Goal: Task Accomplishment & Management: Use online tool/utility

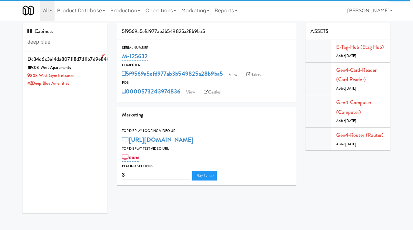
click at [100, 75] on div "808 West Gym Entrance" at bounding box center [64, 76] width 75 height 8
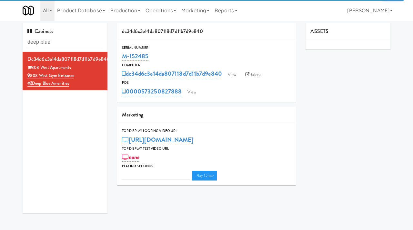
type input "3"
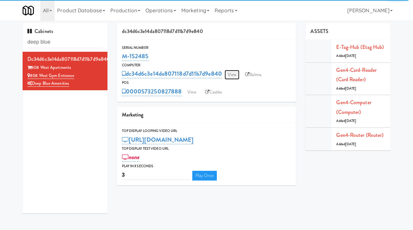
click at [232, 75] on link "View" at bounding box center [232, 75] width 15 height 10
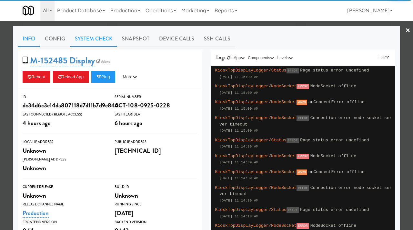
click at [93, 35] on link "System Check" at bounding box center [93, 39] width 47 height 16
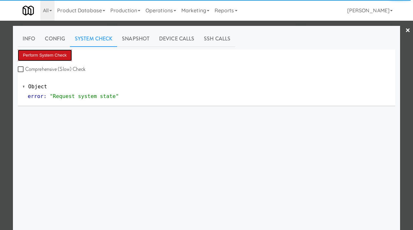
click at [52, 57] on button "Perform System Check" at bounding box center [45, 55] width 54 height 12
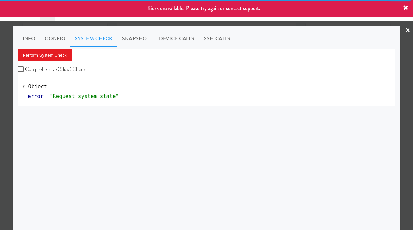
click at [0, 130] on div at bounding box center [206, 115] width 413 height 230
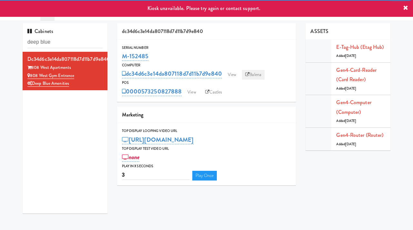
click at [258, 75] on link "Balena" at bounding box center [253, 75] width 23 height 10
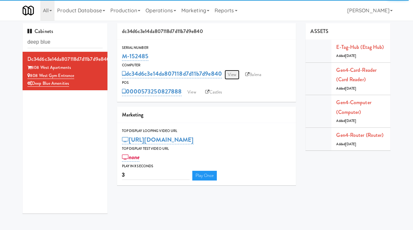
click at [229, 74] on link "View" at bounding box center [232, 75] width 15 height 10
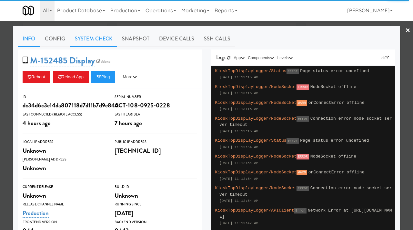
click at [102, 39] on link "System Check" at bounding box center [93, 39] width 47 height 16
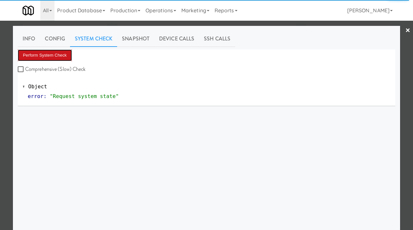
click at [48, 55] on button "Perform System Check" at bounding box center [45, 55] width 54 height 12
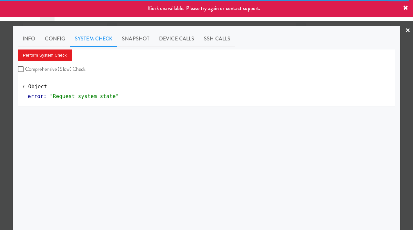
click at [0, 94] on div at bounding box center [206, 115] width 413 height 230
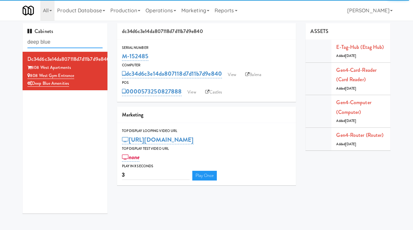
drag, startPoint x: 68, startPoint y: 40, endPoint x: 23, endPoint y: 39, distance: 44.9
click at [23, 39] on div "Cabinets deep blue" at bounding box center [65, 37] width 85 height 28
paste input "Eleven55 - Pantry"
type input "Eleven55 - Pantry"
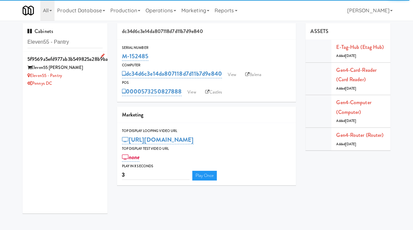
click at [82, 76] on div "Eleven55 - Pantry" at bounding box center [64, 76] width 75 height 8
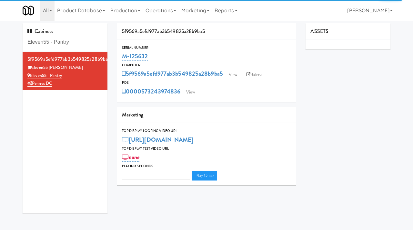
type input "3"
click at [236, 74] on link "View" at bounding box center [233, 75] width 15 height 10
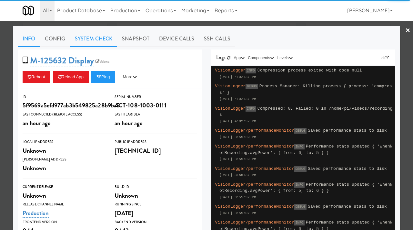
click at [91, 36] on link "System Check" at bounding box center [93, 39] width 47 height 16
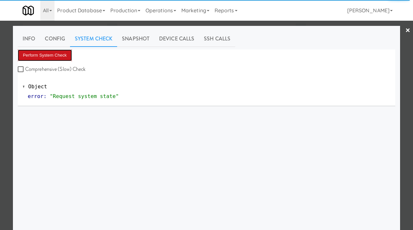
click at [47, 57] on button "Perform System Check" at bounding box center [45, 55] width 54 height 12
click at [0, 112] on div at bounding box center [206, 115] width 413 height 230
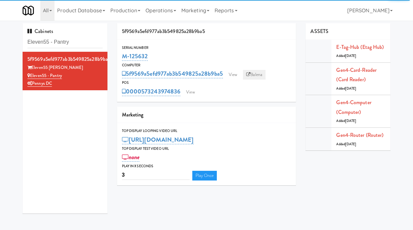
click at [255, 71] on link "Balena" at bounding box center [254, 75] width 23 height 10
drag, startPoint x: 154, startPoint y: 56, endPoint x: 114, endPoint y: 53, distance: 40.2
click at [114, 53] on div "5f9569a5efd977ab3b549825a28b9ba5 Serial Number M-125632 Computer 5f9569a5efd977…" at bounding box center [206, 106] width 189 height 167
copy link "M-125632"
drag, startPoint x: 76, startPoint y: 41, endPoint x: 23, endPoint y: 36, distance: 53.9
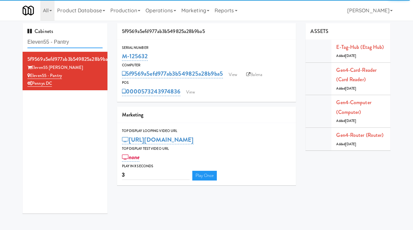
click at [23, 36] on div "Cabinets Eleven55 - Pantry" at bounding box center [65, 37] width 85 height 28
type input "deep blue"
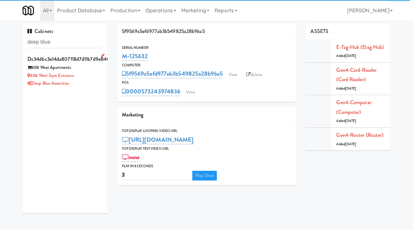
click at [82, 78] on div "808 West Gym Entrance" at bounding box center [64, 76] width 75 height 8
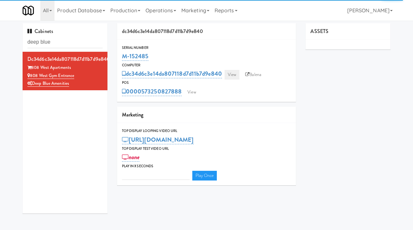
type input "3"
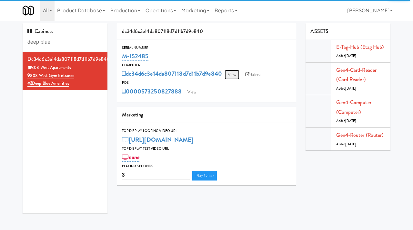
click at [232, 71] on link "View" at bounding box center [232, 75] width 15 height 10
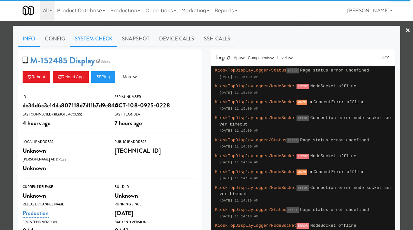
click at [95, 33] on link "System Check" at bounding box center [93, 39] width 47 height 16
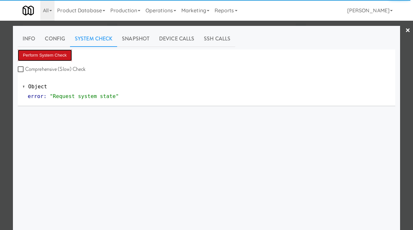
click at [47, 57] on button "Perform System Check" at bounding box center [45, 55] width 54 height 12
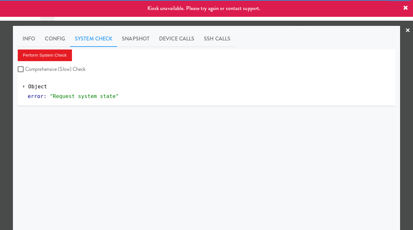
click at [0, 125] on div at bounding box center [206, 115] width 413 height 230
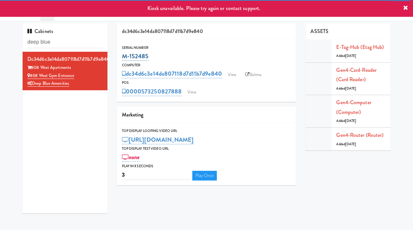
drag, startPoint x: 152, startPoint y: 55, endPoint x: 123, endPoint y: 56, distance: 29.1
click at [123, 56] on div "M-152485" at bounding box center [207, 56] width 170 height 11
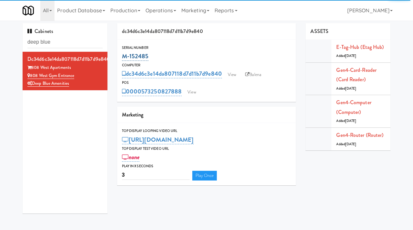
copy link "M-152485"
click at [250, 75] on icon at bounding box center [247, 74] width 4 height 4
click at [235, 76] on link "View" at bounding box center [232, 75] width 15 height 10
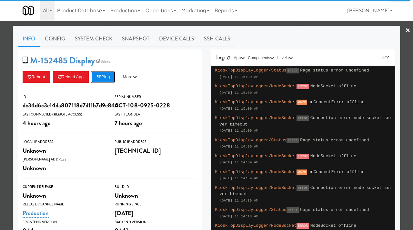
click at [108, 74] on button "Ping" at bounding box center [103, 77] width 24 height 12
click at [101, 37] on link "System Check" at bounding box center [93, 39] width 47 height 16
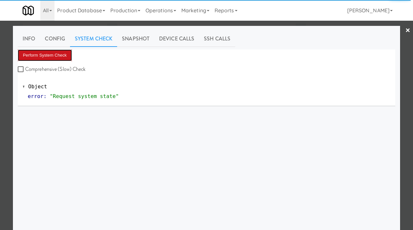
click at [56, 53] on button "Perform System Check" at bounding box center [45, 55] width 54 height 12
click at [50, 53] on button "Perform System Check" at bounding box center [45, 55] width 54 height 12
click at [49, 51] on button "Perform System Check" at bounding box center [45, 55] width 54 height 12
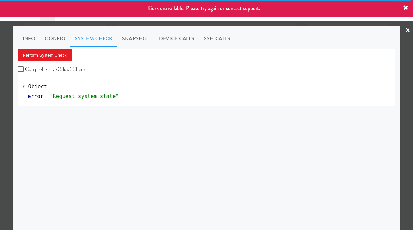
click at [409, 29] on link "×" at bounding box center [408, 31] width 5 height 20
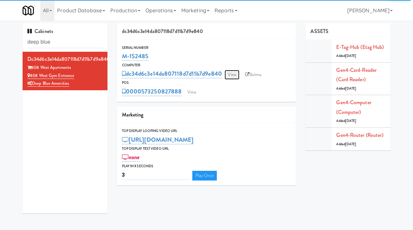
click at [230, 73] on link "View" at bounding box center [232, 75] width 15 height 10
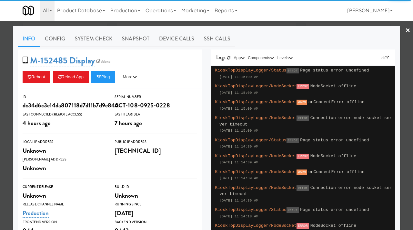
click at [11, 67] on div at bounding box center [206, 115] width 413 height 230
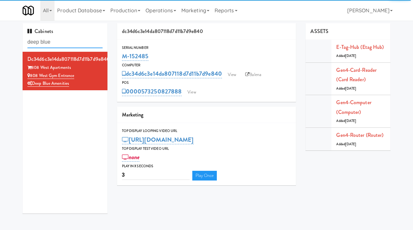
click at [78, 44] on input "deep blue" at bounding box center [64, 42] width 75 height 12
paste input "70 Cap - Pantry"
type input "70 Cap - Pantry"
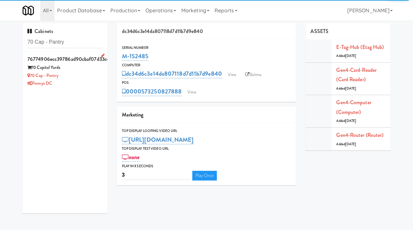
click at [89, 72] on div "70 Cap - Pantry" at bounding box center [64, 76] width 75 height 8
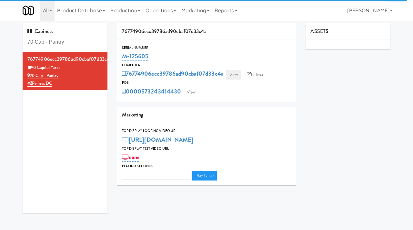
type input "3"
click at [234, 75] on link "View" at bounding box center [233, 75] width 15 height 10
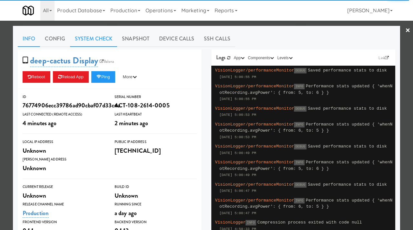
click at [90, 34] on link "System Check" at bounding box center [93, 39] width 47 height 16
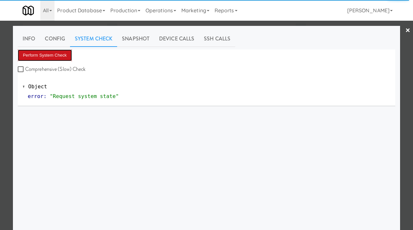
click at [51, 53] on button "Perform System Check" at bounding box center [45, 55] width 54 height 12
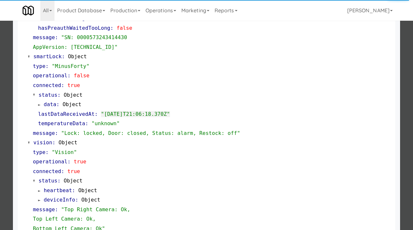
scroll to position [147, 0]
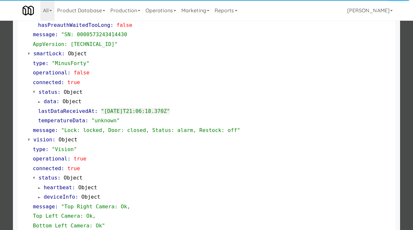
click at [0, 119] on div at bounding box center [206, 115] width 413 height 230
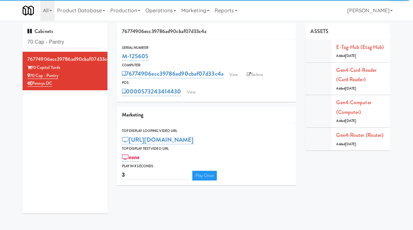
drag, startPoint x: 152, startPoint y: 56, endPoint x: 119, endPoint y: 55, distance: 32.9
click at [119, 55] on div "Serial Number M-125605" at bounding box center [206, 53] width 179 height 17
copy link "M-125605"
click at [236, 73] on link "View" at bounding box center [233, 75] width 15 height 10
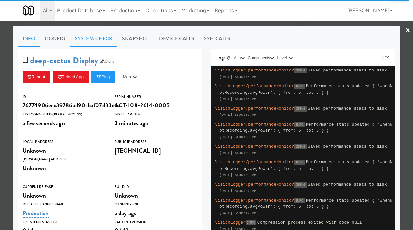
click at [87, 41] on link "System Check" at bounding box center [93, 39] width 47 height 16
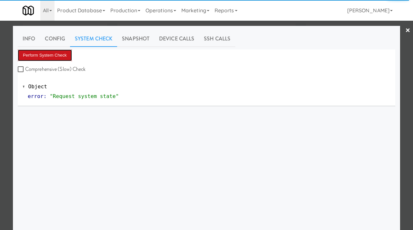
click at [53, 54] on button "Perform System Check" at bounding box center [45, 55] width 54 height 12
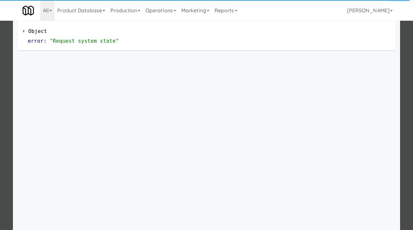
scroll to position [67, 0]
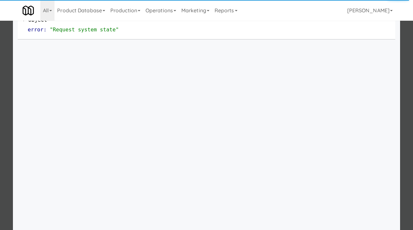
click at [0, 136] on div at bounding box center [206, 115] width 413 height 230
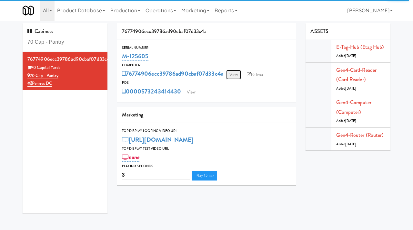
click at [238, 74] on link "View" at bounding box center [233, 75] width 15 height 10
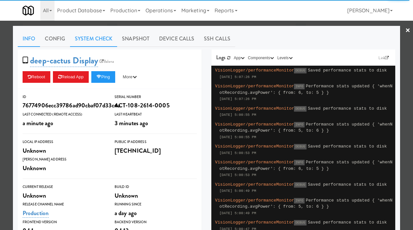
click at [107, 42] on link "System Check" at bounding box center [93, 39] width 47 height 16
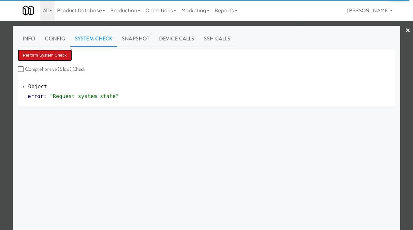
click at [37, 54] on button "Perform System Check" at bounding box center [45, 55] width 54 height 12
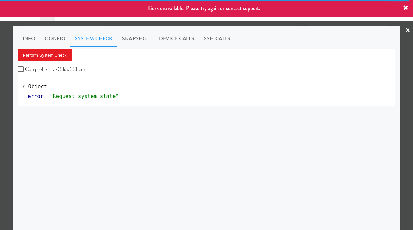
click at [409, 28] on link "×" at bounding box center [408, 31] width 5 height 20
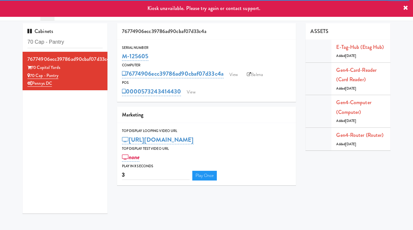
click at [405, 7] on icon at bounding box center [405, 7] width 5 height 5
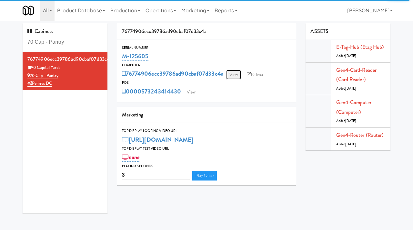
click at [238, 74] on link "View" at bounding box center [233, 75] width 15 height 10
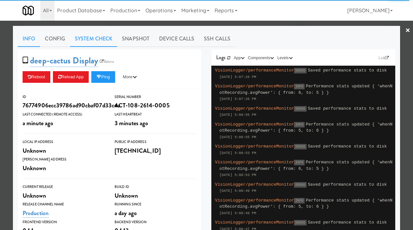
click at [98, 44] on link "System Check" at bounding box center [93, 39] width 47 height 16
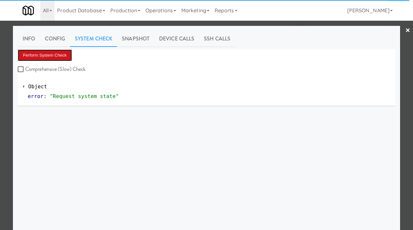
click at [52, 54] on button "Perform System Check" at bounding box center [45, 55] width 54 height 12
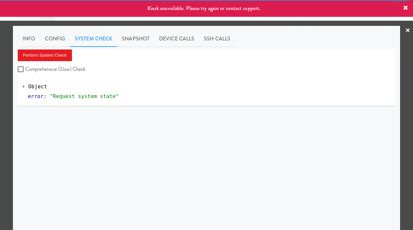
click at [0, 111] on div at bounding box center [206, 115] width 413 height 230
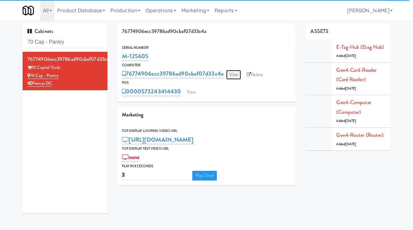
click at [236, 76] on link "View" at bounding box center [233, 75] width 15 height 10
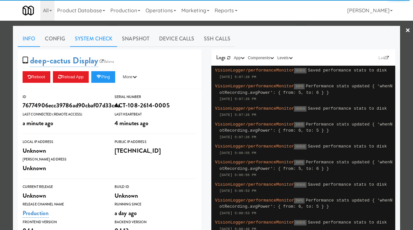
click at [96, 39] on link "System Check" at bounding box center [93, 39] width 47 height 16
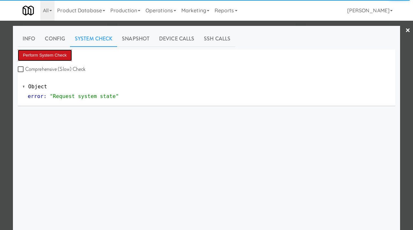
click at [48, 59] on button "Perform System Check" at bounding box center [45, 55] width 54 height 12
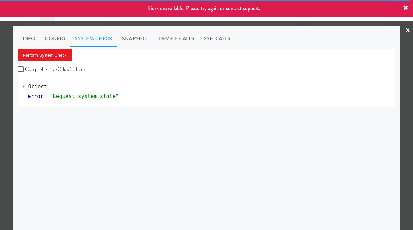
click at [0, 129] on div at bounding box center [206, 115] width 413 height 230
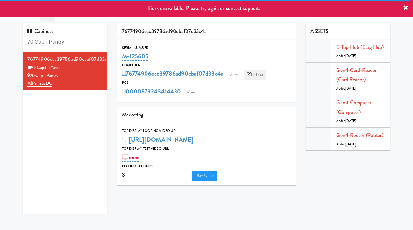
click at [260, 73] on link "Balena" at bounding box center [255, 75] width 23 height 10
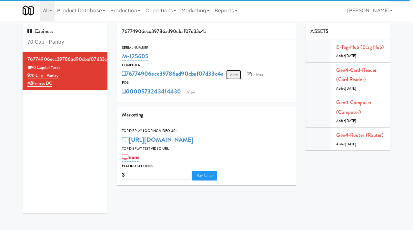
click at [235, 78] on link "View" at bounding box center [233, 75] width 15 height 10
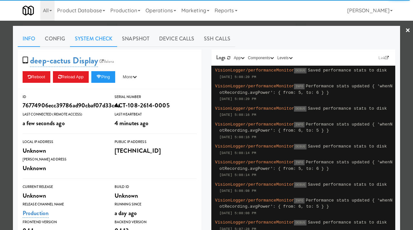
click at [83, 36] on link "System Check" at bounding box center [93, 39] width 47 height 16
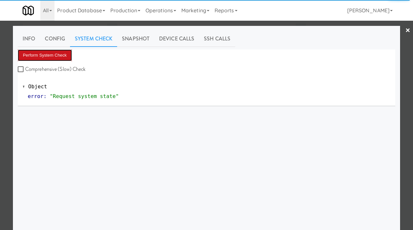
click at [53, 58] on button "Perform System Check" at bounding box center [45, 55] width 54 height 12
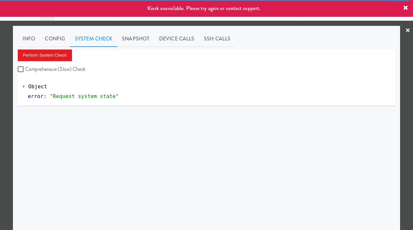
click at [0, 116] on div at bounding box center [206, 115] width 413 height 230
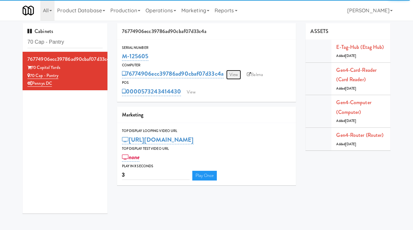
click at [232, 72] on link "View" at bounding box center [233, 75] width 15 height 10
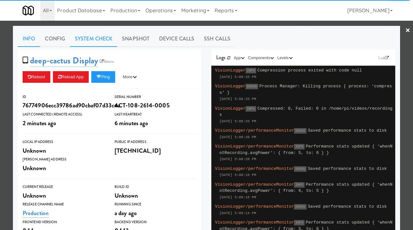
click at [105, 36] on link "System Check" at bounding box center [93, 39] width 47 height 16
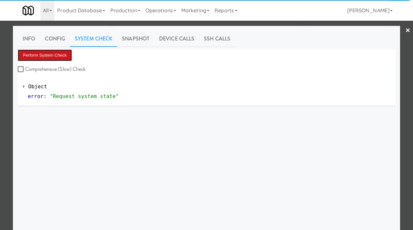
click at [56, 55] on button "Perform System Check" at bounding box center [45, 55] width 54 height 12
click at [0, 84] on div at bounding box center [206, 115] width 413 height 230
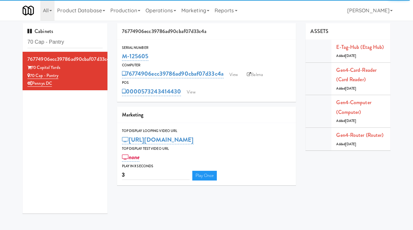
drag, startPoint x: 152, startPoint y: 56, endPoint x: 119, endPoint y: 56, distance: 33.3
click at [119, 56] on div "Serial Number M-125605" at bounding box center [206, 53] width 179 height 17
copy link "M-125605"
click at [232, 76] on link "View" at bounding box center [233, 75] width 15 height 10
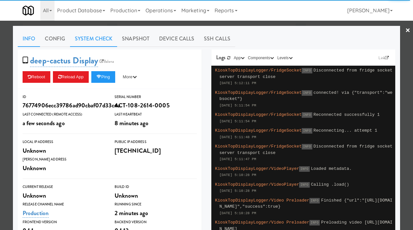
click at [105, 36] on link "System Check" at bounding box center [93, 39] width 47 height 16
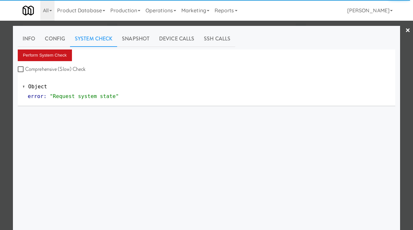
click at [58, 57] on button "Perform System Check" at bounding box center [45, 55] width 54 height 12
click at [53, 55] on button "Perform System Check" at bounding box center [45, 55] width 54 height 12
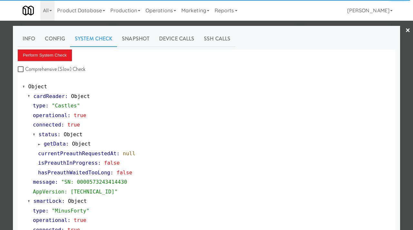
click at [0, 169] on div at bounding box center [206, 115] width 413 height 230
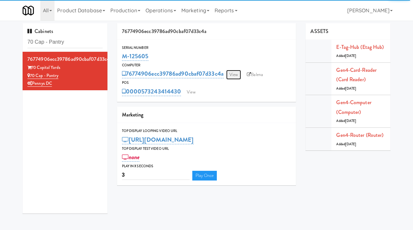
click at [238, 74] on link "View" at bounding box center [233, 75] width 15 height 10
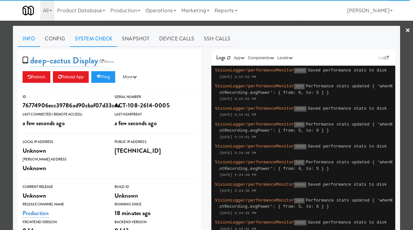
click at [103, 40] on link "System Check" at bounding box center [93, 39] width 47 height 16
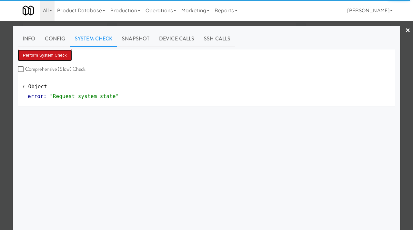
click at [55, 54] on button "Perform System Check" at bounding box center [45, 55] width 54 height 12
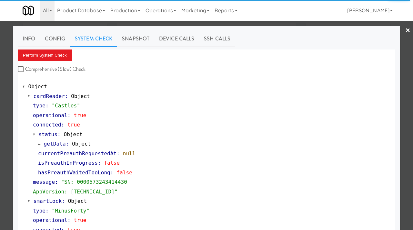
click at [0, 145] on div at bounding box center [206, 115] width 413 height 230
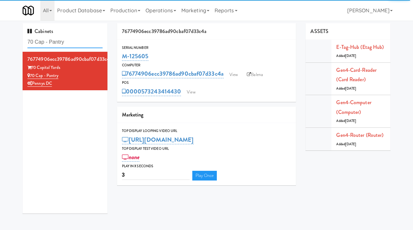
drag, startPoint x: 76, startPoint y: 43, endPoint x: 21, endPoint y: 39, distance: 55.4
click at [21, 39] on div "Cabinets 70 Cap - Pantry 76774906ecc39786ad90cbaf07d33c4a 70 Capital Yards 70 C…" at bounding box center [65, 120] width 95 height 195
paste input "Chestnut Place"
type input "Chestnut Place"
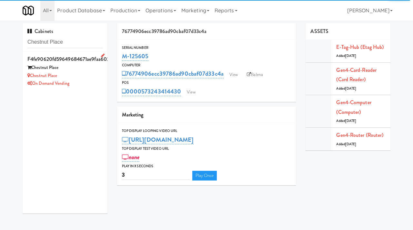
click at [84, 72] on div "Chestnut Place" at bounding box center [64, 76] width 75 height 8
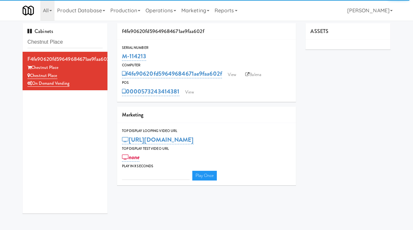
type input "3"
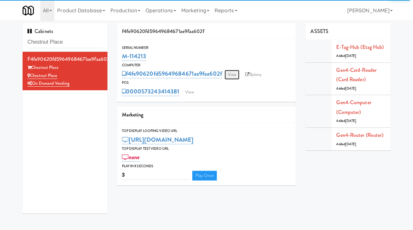
click at [235, 76] on link "View" at bounding box center [232, 75] width 15 height 10
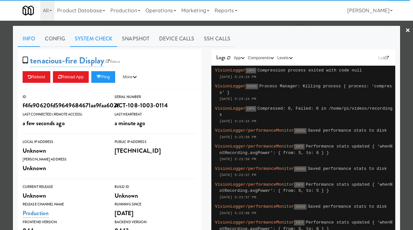
click at [101, 40] on link "System Check" at bounding box center [93, 39] width 47 height 16
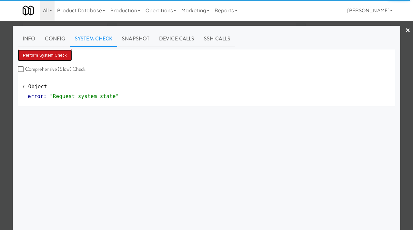
click at [54, 55] on button "Perform System Check" at bounding box center [45, 55] width 54 height 12
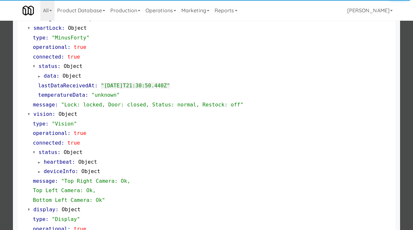
scroll to position [169, 0]
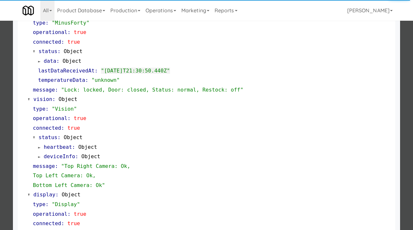
click at [5, 116] on div at bounding box center [206, 115] width 413 height 230
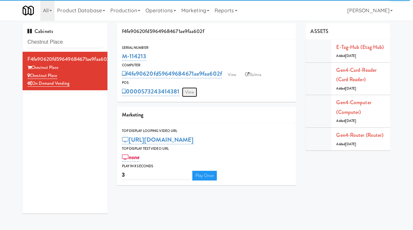
click at [190, 93] on link "View" at bounding box center [189, 92] width 15 height 10
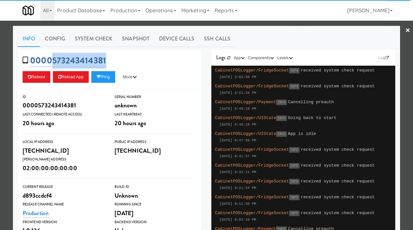
drag, startPoint x: 108, startPoint y: 60, endPoint x: 52, endPoint y: 57, distance: 55.9
click at [52, 57] on div "0000573243414381 Reboot Reload App Ping More Ping Server Restart Server Force R…" at bounding box center [110, 68] width 184 height 39
copy link "573243414381"
click at [0, 85] on div at bounding box center [206, 115] width 413 height 230
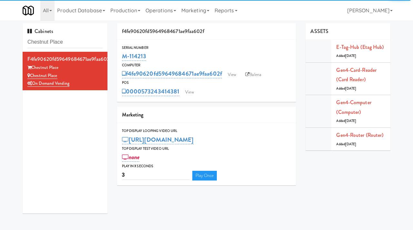
drag, startPoint x: 155, startPoint y: 59, endPoint x: 121, endPoint y: 56, distance: 33.4
click at [121, 56] on div "Serial Number M-114213" at bounding box center [206, 53] width 179 height 17
copy link "M-114213"
drag, startPoint x: 60, startPoint y: 77, endPoint x: 32, endPoint y: 76, distance: 28.4
click at [31, 76] on div "Chestnut Place" at bounding box center [64, 76] width 75 height 8
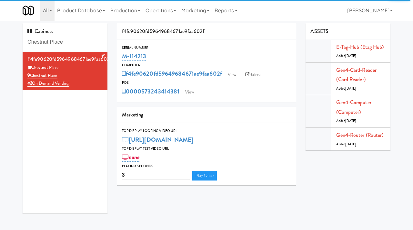
copy link "Chestnut Place"
click at [80, 44] on input "Chestnut Place" at bounding box center [64, 42] width 75 height 12
paste input "Avant HP - Ambient - Right"
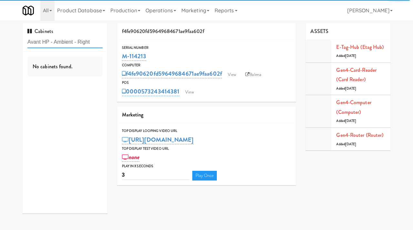
type input "Avant HP - Ambient - Right"
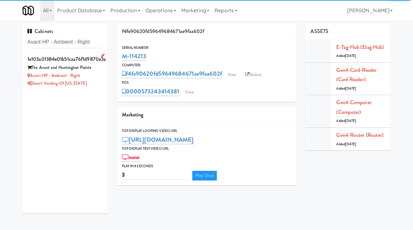
click at [100, 85] on div "Smart Vending of [US_STATE]" at bounding box center [64, 83] width 75 height 8
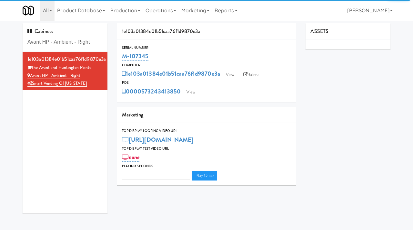
type input "3"
click at [228, 73] on link "View" at bounding box center [230, 75] width 15 height 10
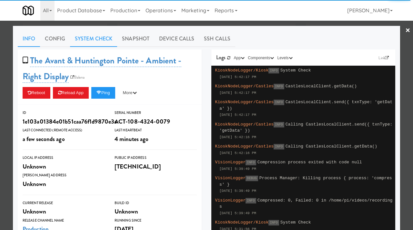
click at [89, 36] on link "System Check" at bounding box center [93, 39] width 47 height 16
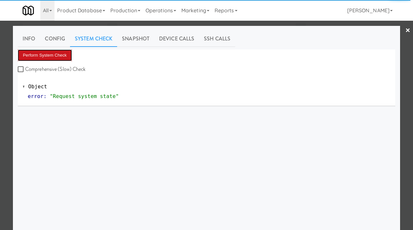
click at [52, 57] on button "Perform System Check" at bounding box center [45, 55] width 54 height 12
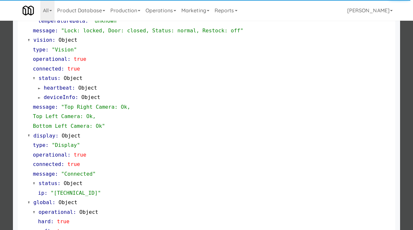
scroll to position [281, 0]
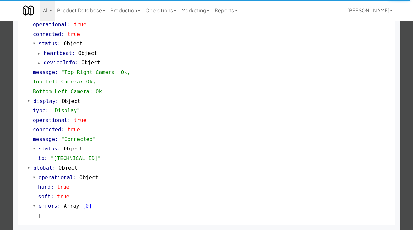
click at [0, 128] on div at bounding box center [206, 115] width 413 height 230
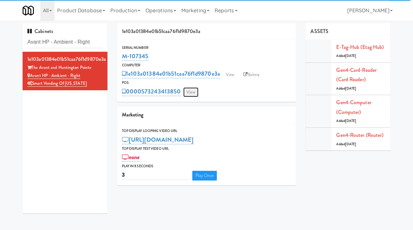
click at [194, 92] on link "View" at bounding box center [190, 92] width 15 height 10
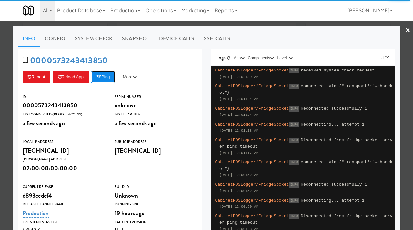
click at [108, 79] on button "Ping" at bounding box center [103, 77] width 24 height 12
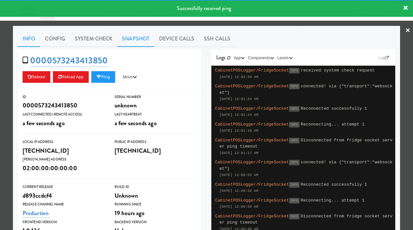
click at [131, 33] on link "Snapshot" at bounding box center [135, 39] width 37 height 16
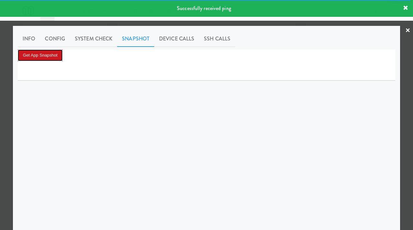
click at [53, 54] on button "Get App Snapshot" at bounding box center [40, 55] width 45 height 12
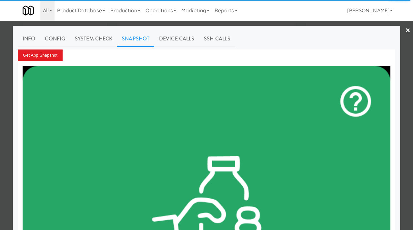
click at [0, 68] on div at bounding box center [206, 115] width 413 height 230
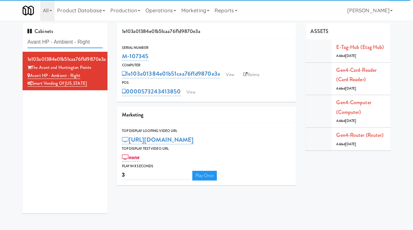
drag, startPoint x: 96, startPoint y: 45, endPoint x: 11, endPoint y: 38, distance: 85.2
click at [11, 38] on div "Cabinets Avant HP - Ambient - Right 1e103a01384e01b51caa76f1d9870e3a The Avant …" at bounding box center [206, 120] width 413 height 195
paste input "Sage - Left -Fridge"
type input "Sage - Left -Fridge"
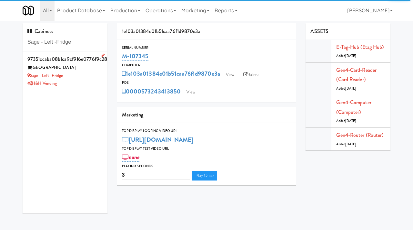
click at [87, 75] on div "Sage - Left -Fridge" at bounding box center [64, 76] width 75 height 8
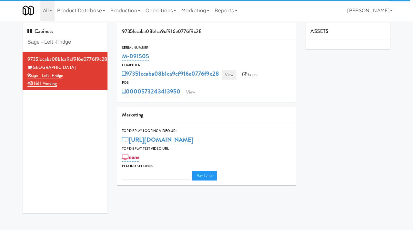
type input "3"
click at [233, 76] on link "View" at bounding box center [229, 75] width 15 height 10
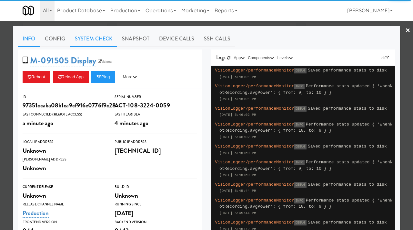
click at [96, 39] on link "System Check" at bounding box center [93, 39] width 47 height 16
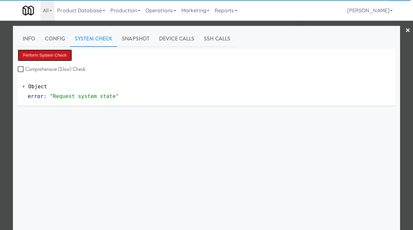
click at [42, 51] on button "Perform System Check" at bounding box center [45, 55] width 54 height 12
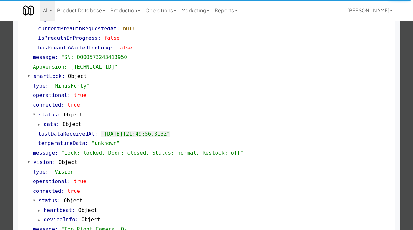
scroll to position [124, 0]
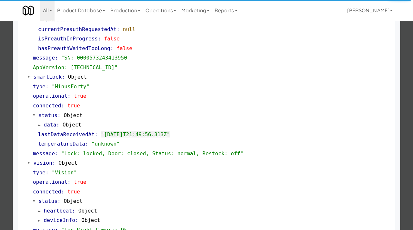
click at [0, 158] on div at bounding box center [206, 115] width 413 height 230
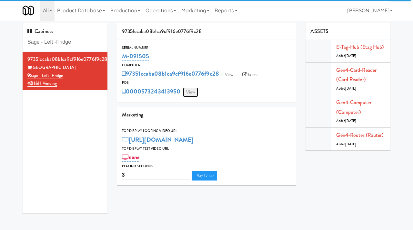
click at [192, 91] on link "View" at bounding box center [190, 92] width 15 height 10
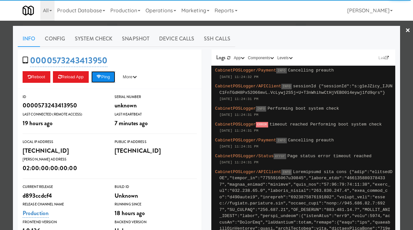
click at [108, 77] on button "Ping" at bounding box center [103, 77] width 24 height 12
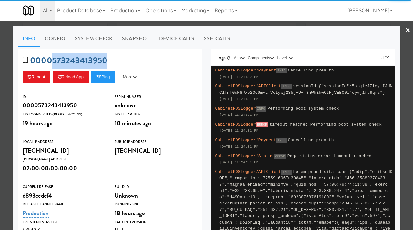
drag, startPoint x: 112, startPoint y: 61, endPoint x: 51, endPoint y: 60, distance: 60.4
click at [51, 60] on div "0000573243413950 Reboot Reload App Ping More Ping Server Restart Server Force R…" at bounding box center [110, 68] width 184 height 39
copy link "573243413950"
click at [0, 116] on div at bounding box center [206, 115] width 413 height 230
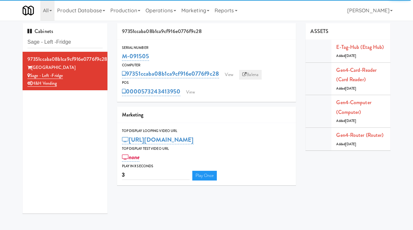
click at [255, 75] on link "Balena" at bounding box center [250, 75] width 23 height 10
click at [187, 89] on link "View" at bounding box center [190, 92] width 15 height 10
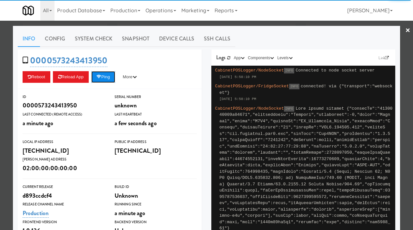
click at [106, 78] on button "Ping" at bounding box center [103, 77] width 24 height 12
click at [0, 68] on div at bounding box center [206, 115] width 413 height 230
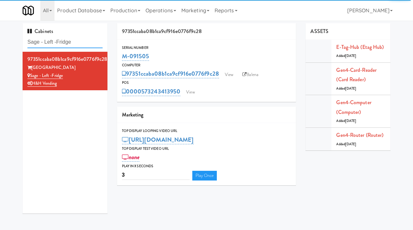
drag, startPoint x: 80, startPoint y: 41, endPoint x: 20, endPoint y: 37, distance: 60.2
click at [20, 37] on div "Cabinets Sage - Left -Fridge 97351ccaba08b1ca9cf916e0776f9c28 Sage West Loop Sa…" at bounding box center [65, 120] width 95 height 195
paste input "[STREET_ADDRESS]"
type input "[STREET_ADDRESS]"
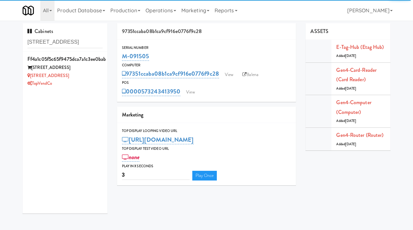
click at [93, 70] on div "[STREET_ADDRESS]" at bounding box center [64, 68] width 75 height 8
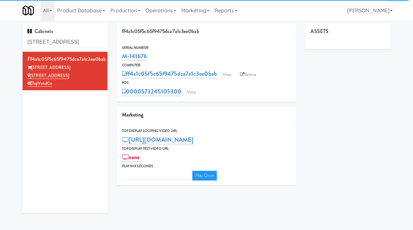
type input "3"
click at [231, 75] on link "View" at bounding box center [227, 75] width 15 height 10
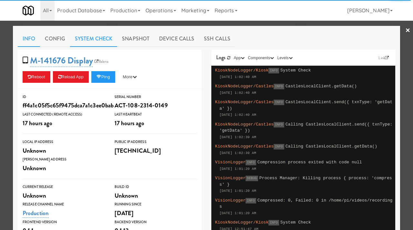
click at [99, 37] on link "System Check" at bounding box center [93, 39] width 47 height 16
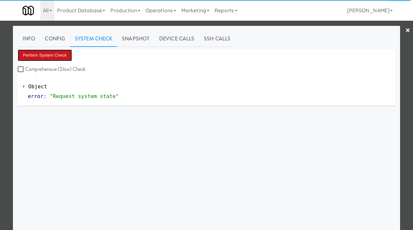
click at [54, 56] on button "Perform System Check" at bounding box center [45, 55] width 54 height 12
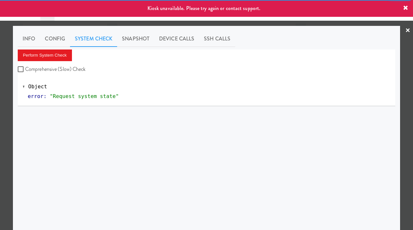
click at [10, 86] on div at bounding box center [206, 115] width 413 height 230
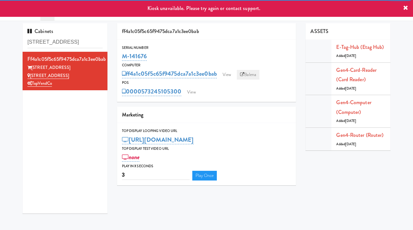
click at [250, 75] on link "Balena" at bounding box center [248, 75] width 23 height 10
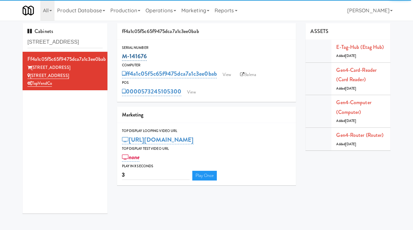
drag, startPoint x: 151, startPoint y: 58, endPoint x: 122, endPoint y: 57, distance: 29.1
click at [122, 57] on div "M-141676" at bounding box center [207, 56] width 170 height 11
copy link "M-141676"
click at [231, 73] on link "View" at bounding box center [227, 75] width 15 height 10
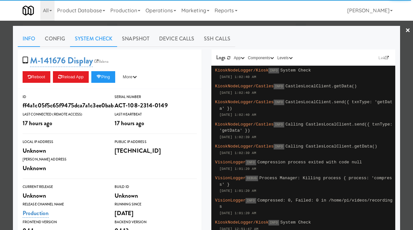
click at [100, 38] on link "System Check" at bounding box center [93, 39] width 47 height 16
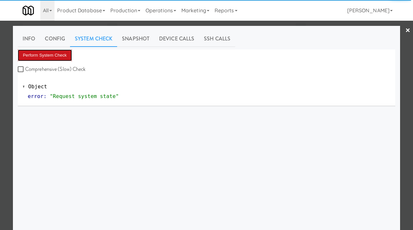
click at [67, 53] on button "Perform System Check" at bounding box center [45, 55] width 54 height 12
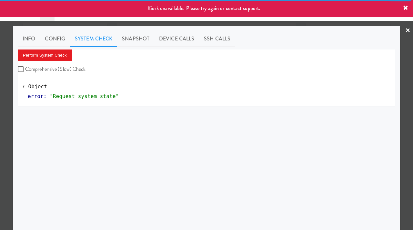
click at [10, 77] on div at bounding box center [206, 115] width 413 height 230
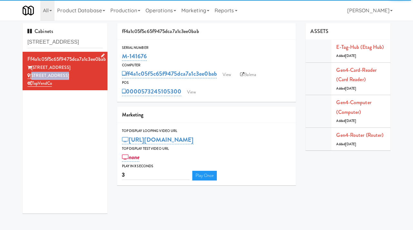
drag, startPoint x: 61, startPoint y: 76, endPoint x: 32, endPoint y: 77, distance: 29.7
click at [32, 77] on div "[STREET_ADDRESS]" at bounding box center [64, 76] width 75 height 8
copy link "[STREET_ADDRESS]"
drag, startPoint x: 60, startPoint y: 66, endPoint x: 34, endPoint y: 70, distance: 27.0
click at [34, 70] on div "[STREET_ADDRESS]" at bounding box center [64, 68] width 75 height 8
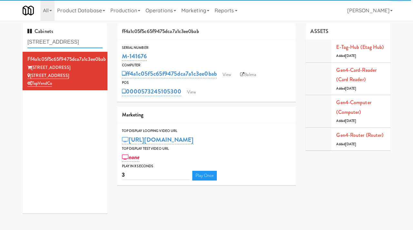
drag, startPoint x: 75, startPoint y: 43, endPoint x: 19, endPoint y: 43, distance: 55.9
click at [19, 43] on div "Cabinets 555 Boulevard 1 ff4a1c05f5c65f9475dca7a1c3ee0bab [GEOGRAPHIC_DATA][STR…" at bounding box center [65, 120] width 95 height 195
paste input "Cabinet 1 - CES High Point"
type input "Cabinet 1 - CES High Point"
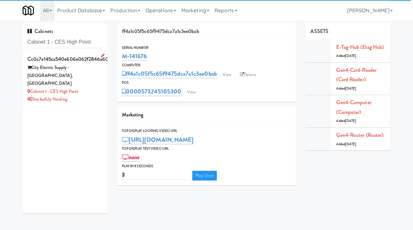
click at [97, 95] on div "StockedUp Vending" at bounding box center [64, 99] width 75 height 8
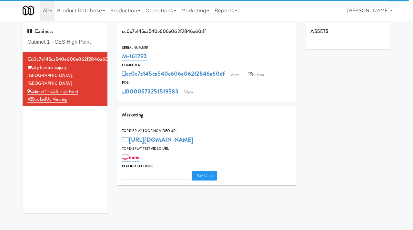
type input "3"
click at [236, 75] on link "View" at bounding box center [234, 75] width 15 height 10
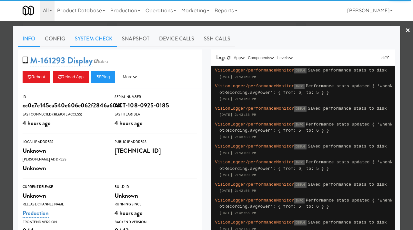
click at [94, 36] on link "System Check" at bounding box center [93, 39] width 47 height 16
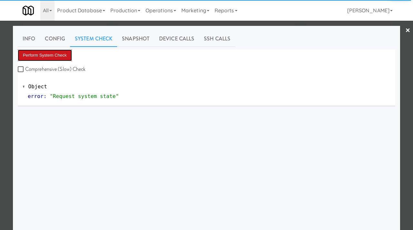
click at [56, 54] on button "Perform System Check" at bounding box center [45, 55] width 54 height 12
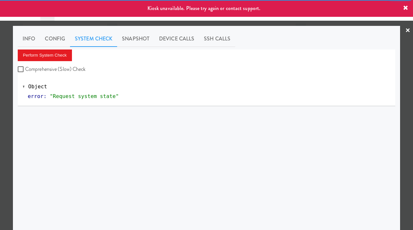
click at [1, 74] on div at bounding box center [206, 115] width 413 height 230
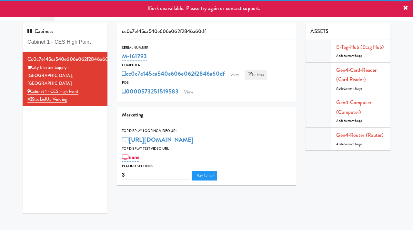
click at [254, 74] on link "Balena" at bounding box center [256, 75] width 23 height 10
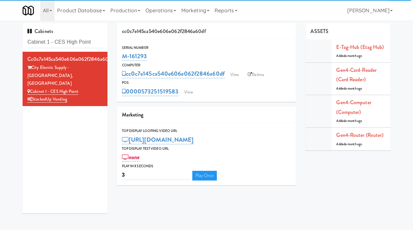
click at [154, 54] on div "M-161293" at bounding box center [207, 56] width 170 height 11
drag, startPoint x: 154, startPoint y: 54, endPoint x: 120, endPoint y: 53, distance: 33.9
click at [120, 53] on div "Serial Number M-161293" at bounding box center [206, 53] width 179 height 17
